Goal: Task Accomplishment & Management: Manage account settings

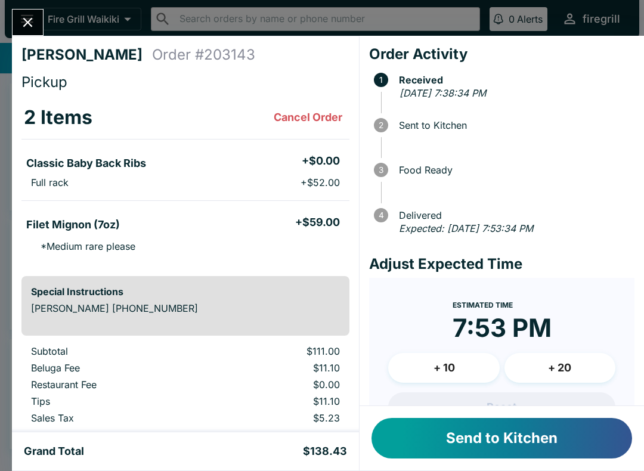
click at [475, 432] on button "Send to Kitchen" at bounding box center [502, 438] width 261 height 41
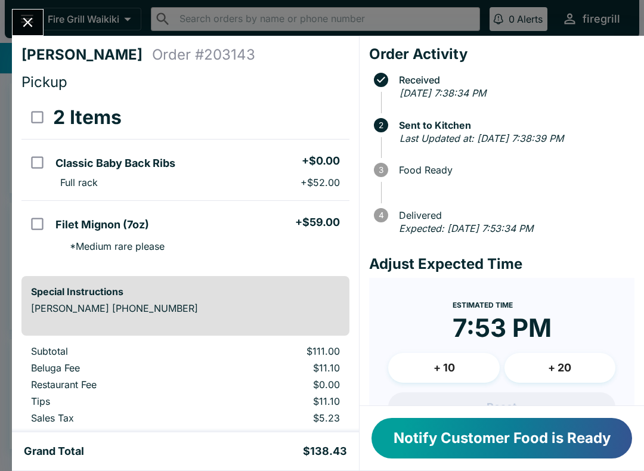
click at [332, 195] on ul "Classic Baby Back Ribs + $0.00 Full rack + $52.00" at bounding box center [200, 169] width 299 height 51
checkbox input "true"
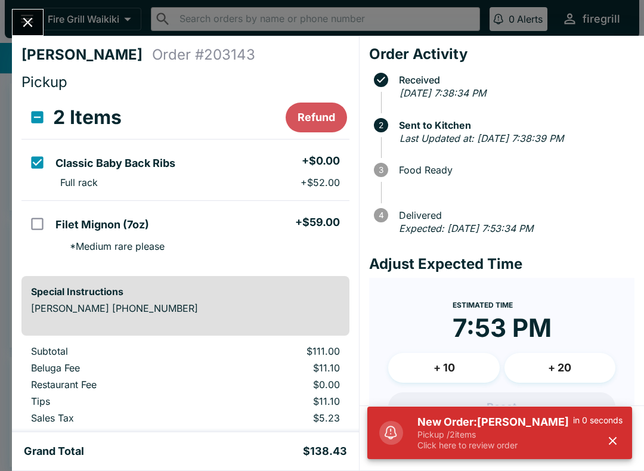
scroll to position [-2, 0]
click at [23, 29] on icon "Close" at bounding box center [28, 22] width 16 height 16
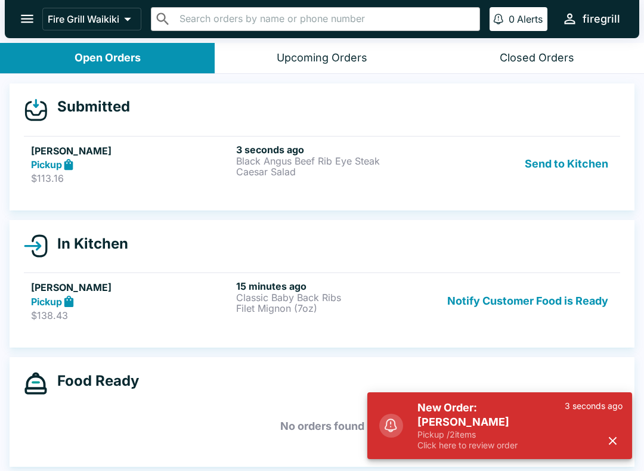
click at [131, 157] on h5 "[PERSON_NAME]" at bounding box center [131, 151] width 201 height 14
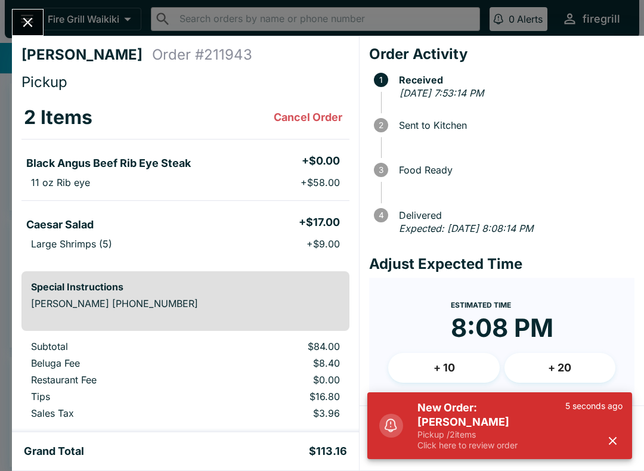
click at [627, 433] on div "New Order: [PERSON_NAME] Pickup / 2 items Click here to review order 5 seconds …" at bounding box center [520, 426] width 215 height 60
click at [608, 441] on icon "button" at bounding box center [613, 441] width 14 height 14
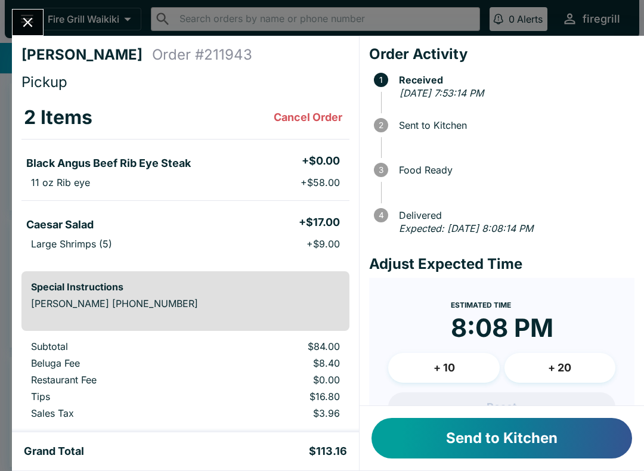
click at [465, 431] on button "Send to Kitchen" at bounding box center [502, 438] width 261 height 41
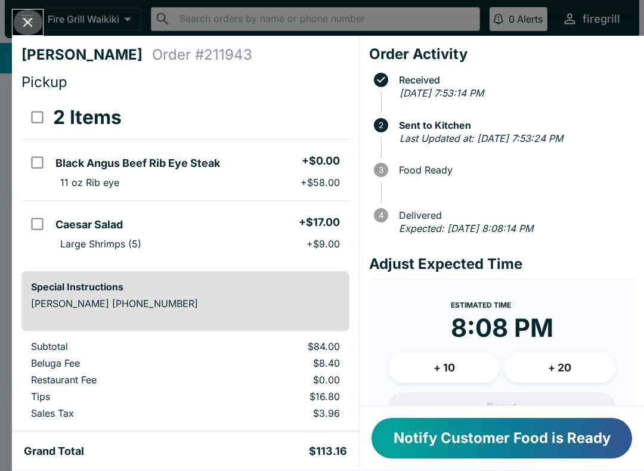
click at [22, 24] on icon "Close" at bounding box center [28, 22] width 16 height 16
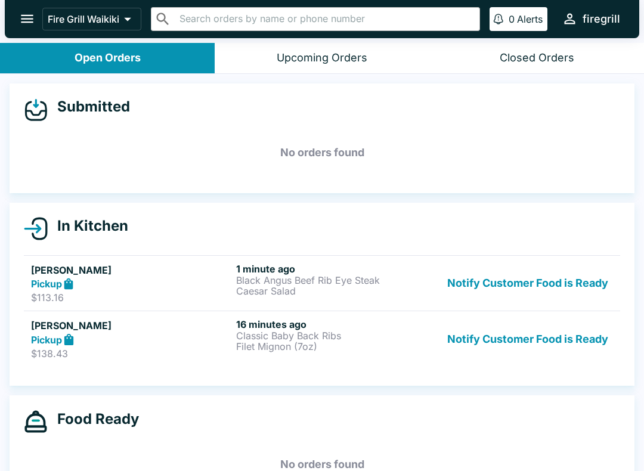
click at [287, 355] on div "16 minutes ago Classic Baby Back Ribs Filet Mignon (7oz)" at bounding box center [336, 339] width 201 height 41
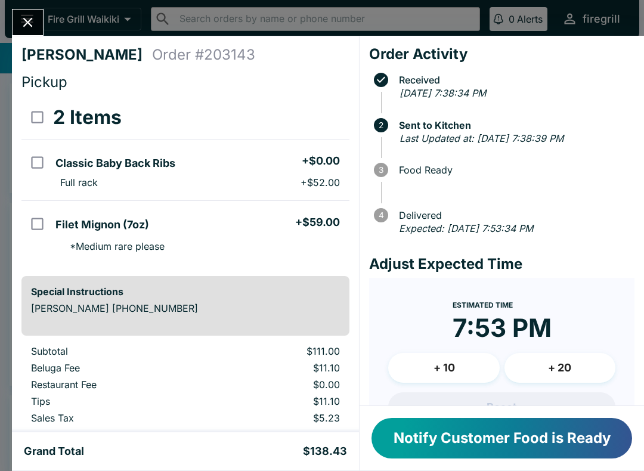
click at [27, 22] on icon "Close" at bounding box center [28, 23] width 10 height 10
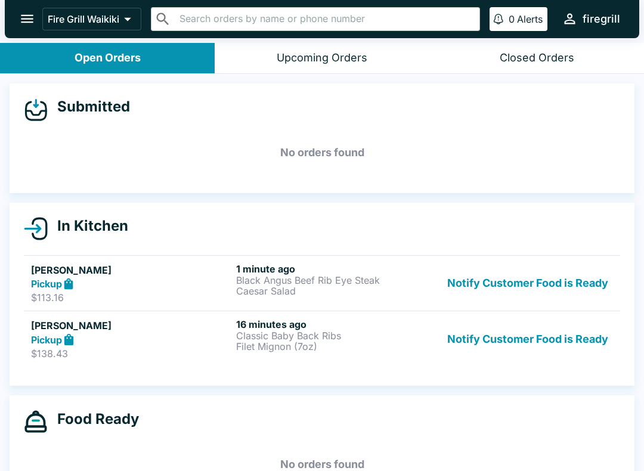
click at [279, 273] on h6 "1 minute ago" at bounding box center [336, 269] width 201 height 12
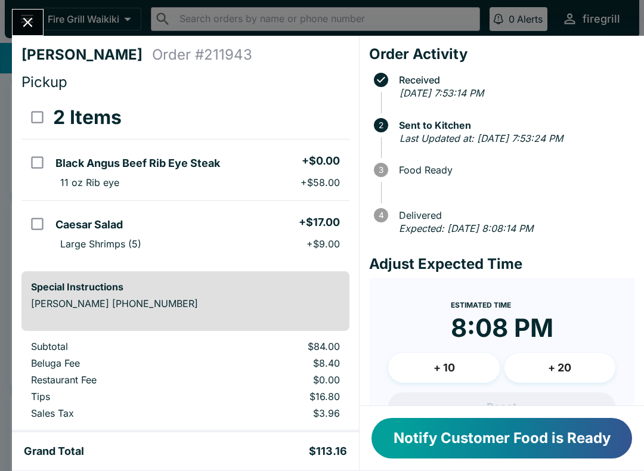
click at [24, 5] on div "[PERSON_NAME] Order # 211943 Pickup 2 Items Black Angus Beef Rib Eye Steak + $0…" at bounding box center [322, 235] width 644 height 471
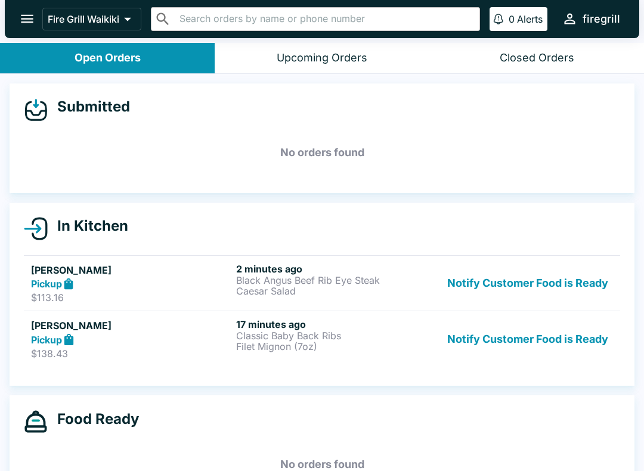
click at [163, 357] on p "$138.43" at bounding box center [131, 354] width 201 height 12
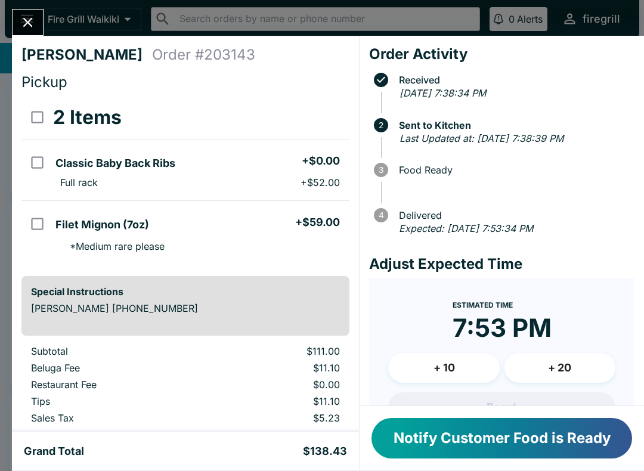
click at [437, 438] on button "Notify Customer Food is Ready" at bounding box center [502, 438] width 261 height 41
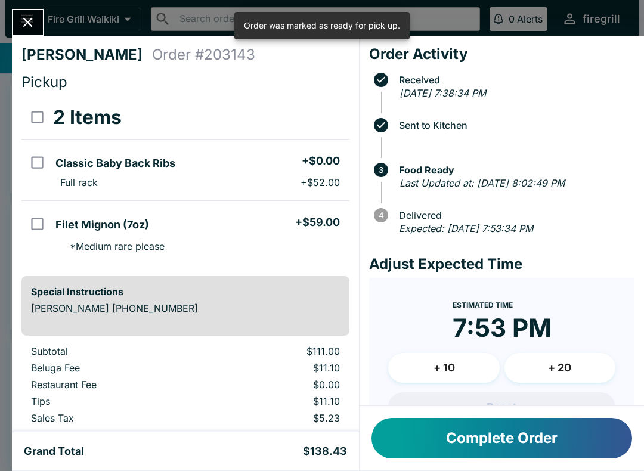
click at [436, 442] on button "Complete Order" at bounding box center [502, 438] width 261 height 41
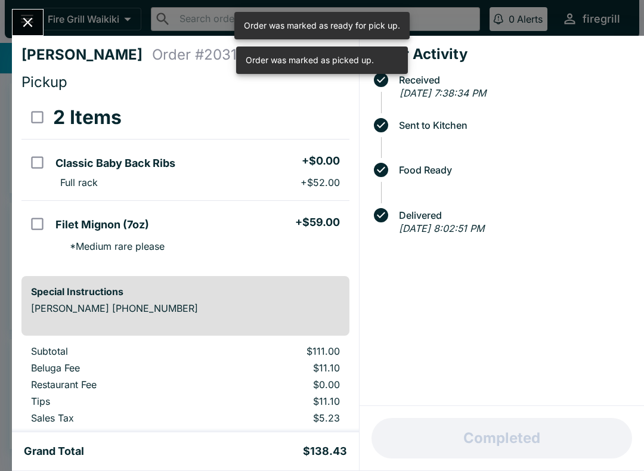
click at [22, 18] on icon "Close" at bounding box center [28, 22] width 16 height 16
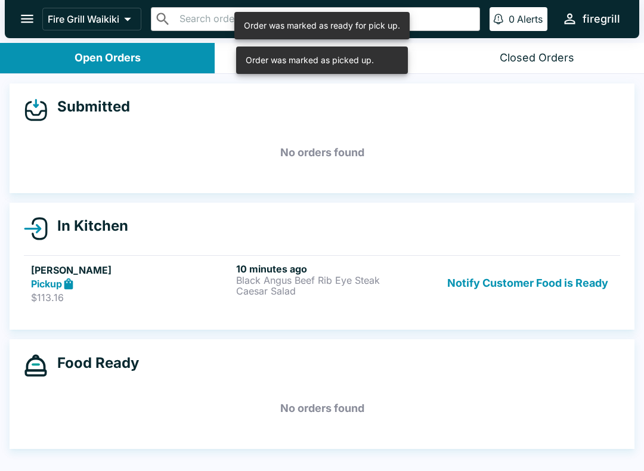
click at [193, 292] on p "$113.16" at bounding box center [131, 298] width 201 height 12
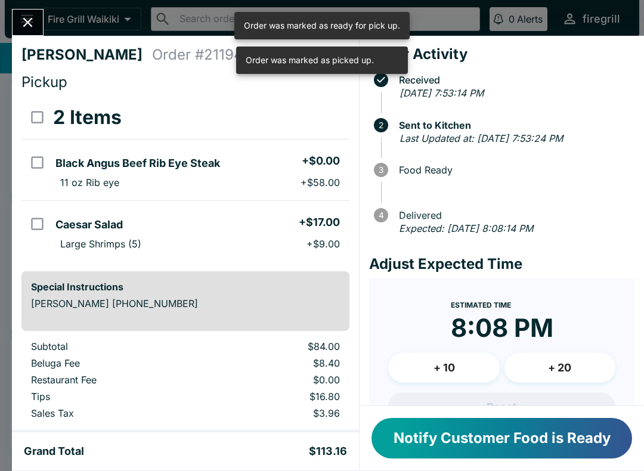
click at [510, 449] on button "Notify Customer Food is Ready" at bounding box center [502, 438] width 261 height 41
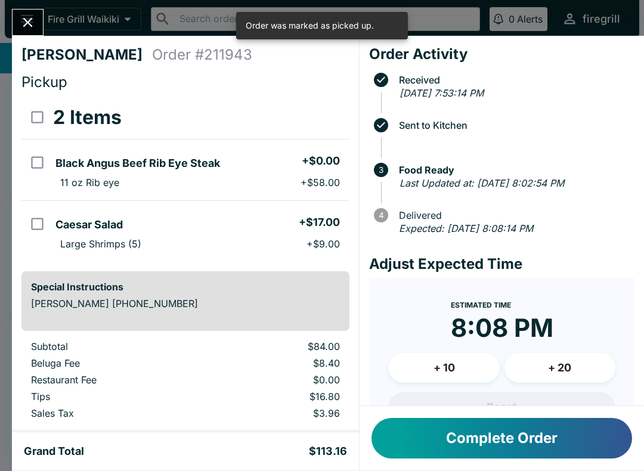
click at [27, 28] on icon "Close" at bounding box center [28, 22] width 16 height 16
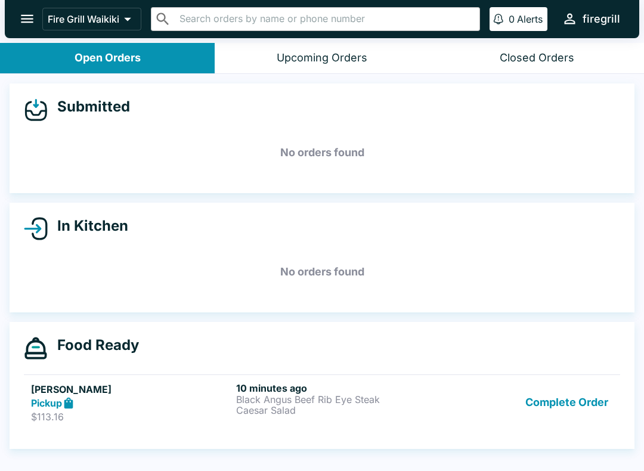
click at [116, 403] on div "Pickup" at bounding box center [131, 404] width 201 height 14
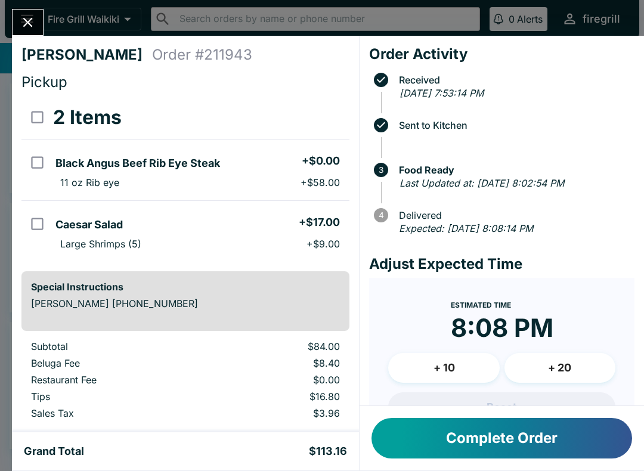
click at [28, 20] on icon "Close" at bounding box center [28, 22] width 16 height 16
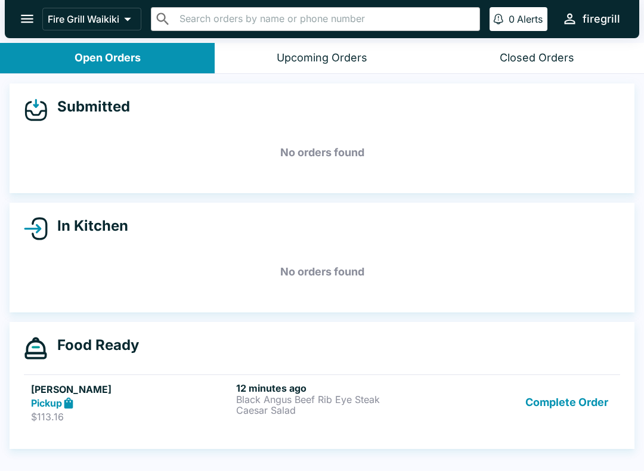
click at [113, 407] on div "Pickup" at bounding box center [131, 404] width 201 height 14
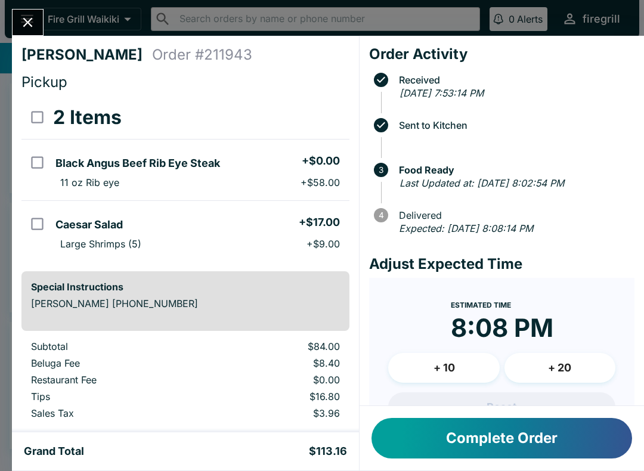
click at [513, 438] on button "Complete Order" at bounding box center [502, 438] width 261 height 41
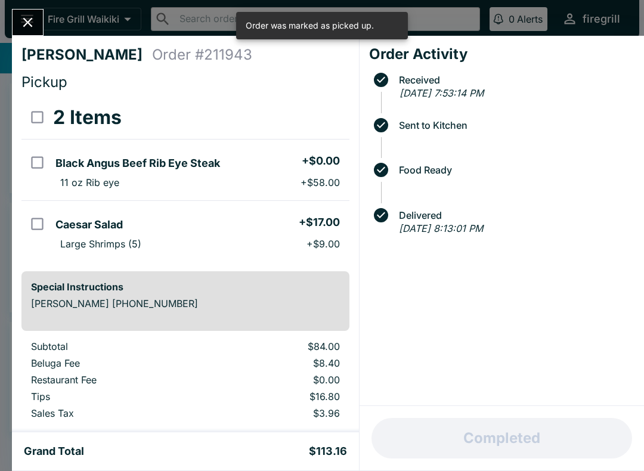
click at [25, 20] on icon "Close" at bounding box center [28, 23] width 10 height 10
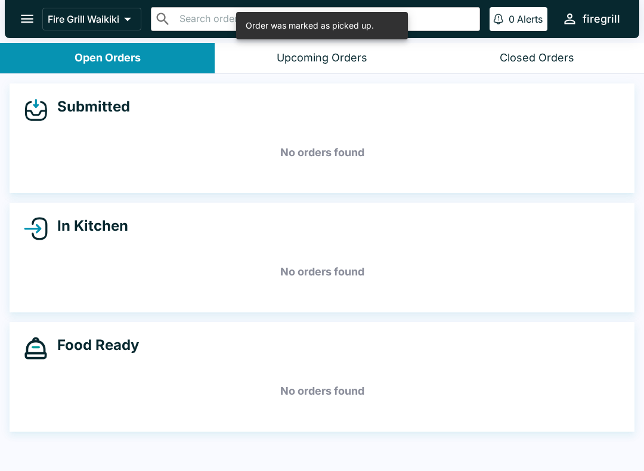
click at [584, 65] on button "Closed Orders" at bounding box center [537, 58] width 215 height 30
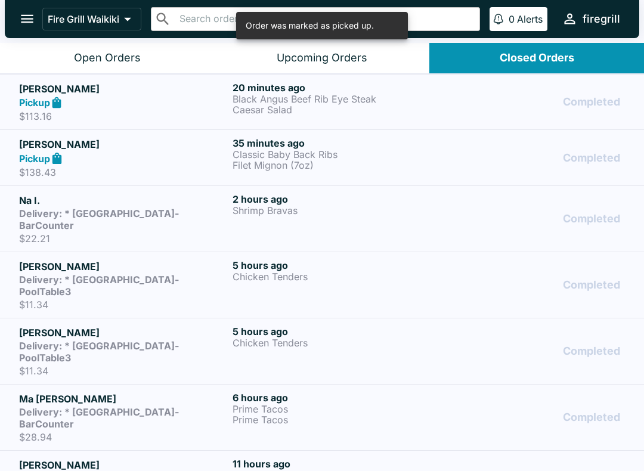
click at [362, 150] on p "Classic Baby Back Ribs" at bounding box center [337, 154] width 209 height 11
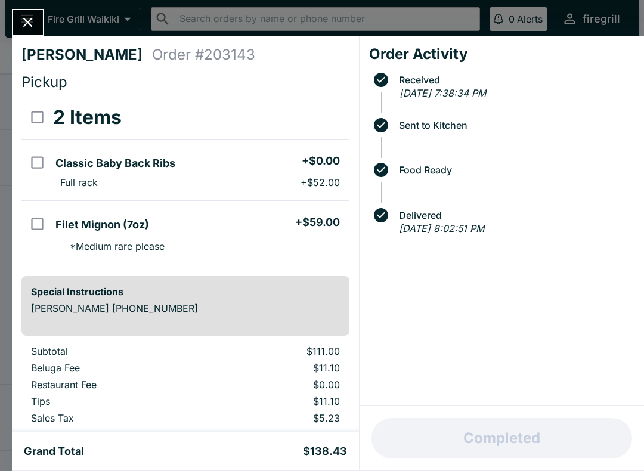
click at [23, 26] on icon "Close" at bounding box center [28, 22] width 16 height 16
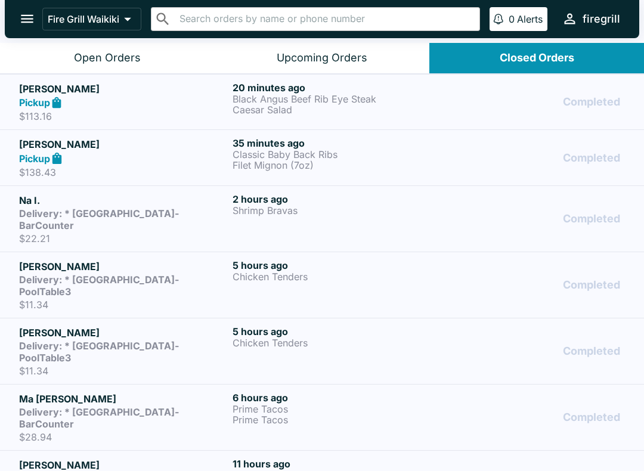
click at [127, 66] on button "Open Orders" at bounding box center [107, 58] width 215 height 30
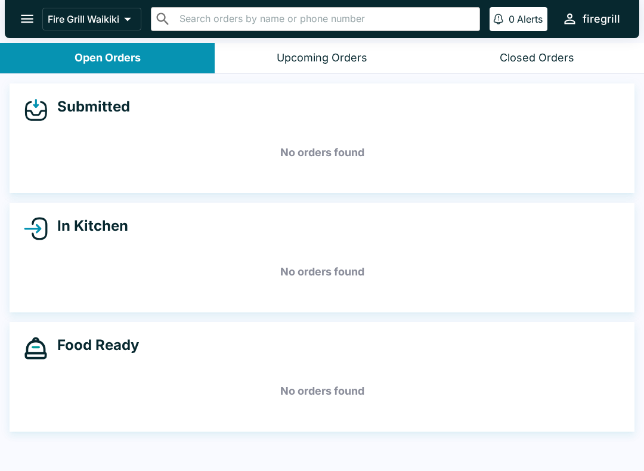
click at [552, 48] on button "Closed Orders" at bounding box center [537, 58] width 215 height 30
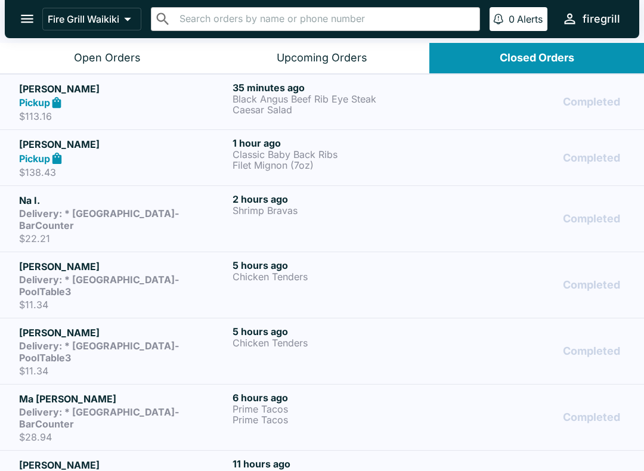
click at [317, 152] on p "Classic Baby Back Ribs" at bounding box center [337, 154] width 209 height 11
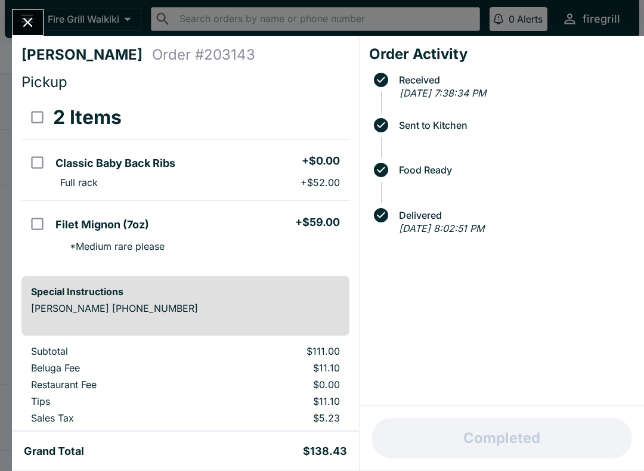
click at [7, 24] on div "[PERSON_NAME] Order # 203143 Pickup 2 Items Classic Baby Back Ribs + $0.00 Full…" at bounding box center [322, 235] width 644 height 471
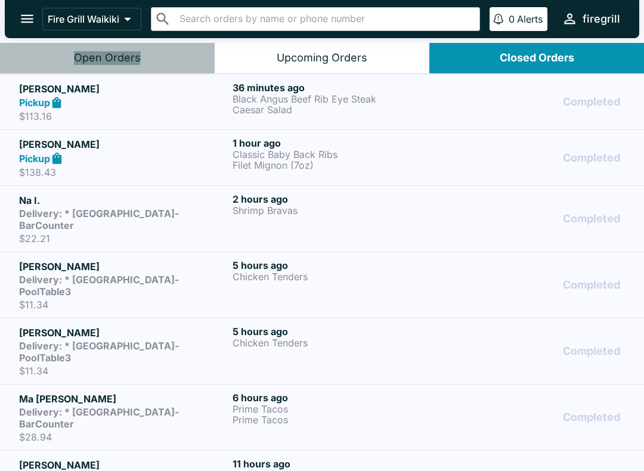
click at [105, 52] on div "Open Orders" at bounding box center [107, 58] width 67 height 14
